Goal: Connect with others: Connect with others

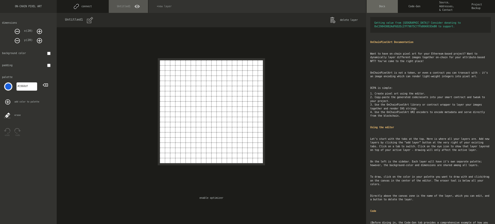
click at [82, 6] on button "connect" at bounding box center [83, 6] width 52 height 13
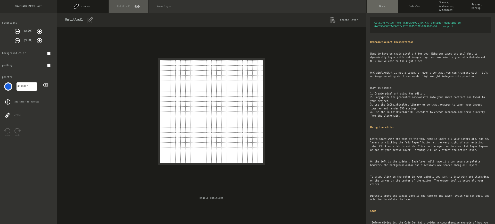
click at [82, 6] on button "connect" at bounding box center [83, 6] width 52 height 13
